Goal: Navigation & Orientation: Go to known website

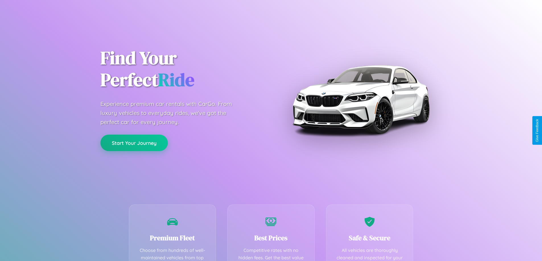
click at [134, 143] on button "Start Your Journey" at bounding box center [133, 143] width 67 height 16
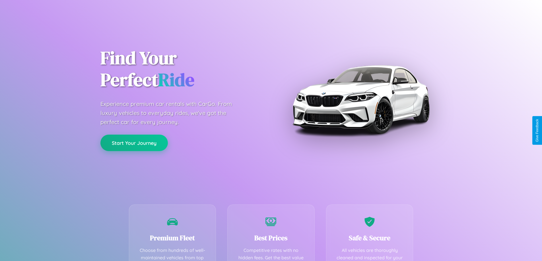
click at [134, 143] on button "Start Your Journey" at bounding box center [133, 143] width 67 height 16
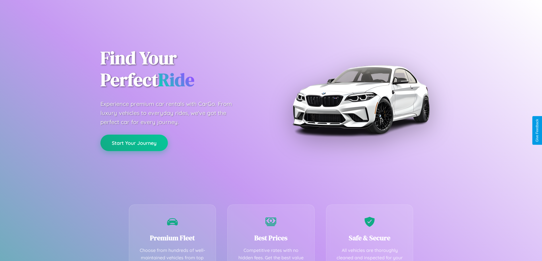
click at [134, 143] on button "Start Your Journey" at bounding box center [133, 143] width 67 height 16
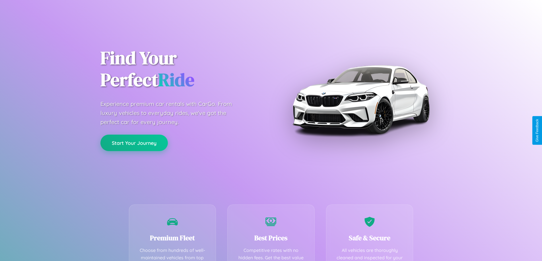
click at [134, 143] on button "Start Your Journey" at bounding box center [133, 143] width 67 height 16
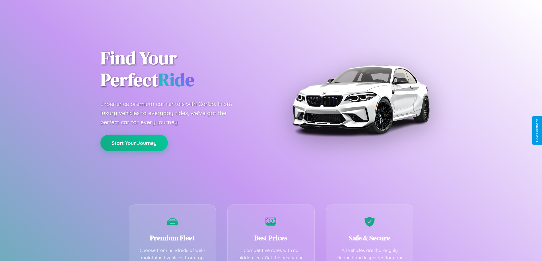
click at [134, 143] on button "Start Your Journey" at bounding box center [133, 143] width 67 height 16
